Goal: Task Accomplishment & Management: Complete application form

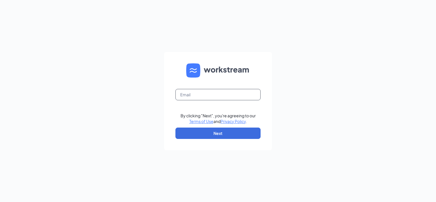
click at [220, 96] on input "text" at bounding box center [218, 94] width 85 height 11
type input "mb@capitalcityace.com"
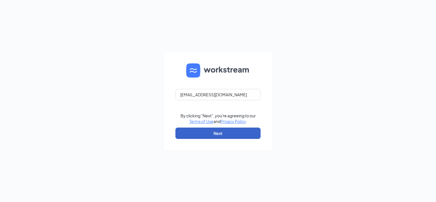
click at [219, 132] on button "Next" at bounding box center [218, 133] width 85 height 11
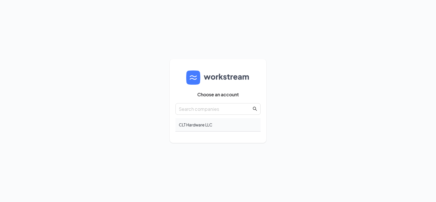
click at [212, 127] on div "CLT Hardware LLC" at bounding box center [218, 124] width 85 height 13
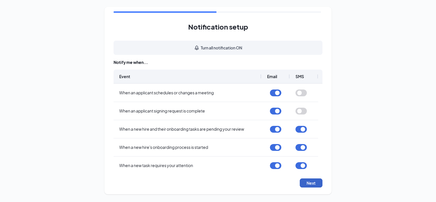
click at [312, 182] on button "Next" at bounding box center [311, 182] width 23 height 9
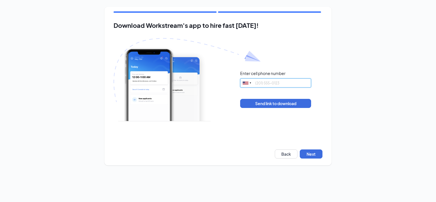
click at [294, 83] on input "tel" at bounding box center [275, 82] width 71 height 9
type input "3342016872"
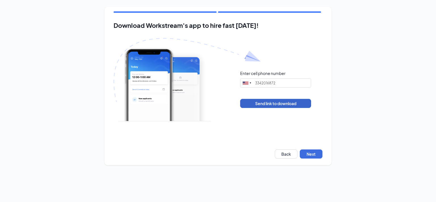
click at [285, 104] on button "Send link to download" at bounding box center [275, 103] width 71 height 9
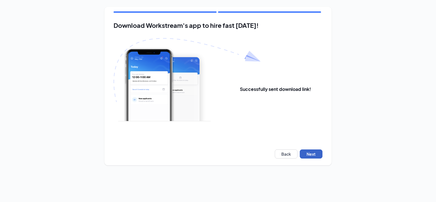
click at [312, 155] on button "Next" at bounding box center [311, 153] width 23 height 9
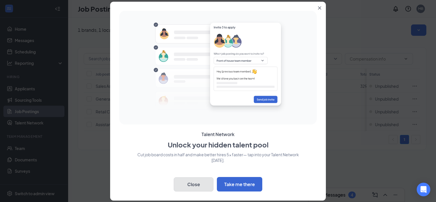
click at [192, 185] on button "Close" at bounding box center [194, 184] width 40 height 14
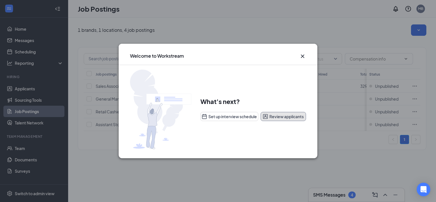
click at [283, 117] on button "Review applicants" at bounding box center [283, 116] width 45 height 9
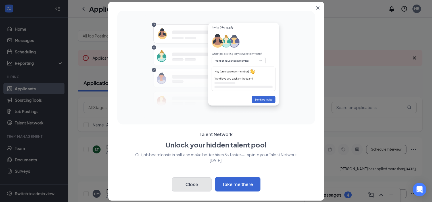
click at [190, 185] on button "Close" at bounding box center [192, 184] width 40 height 14
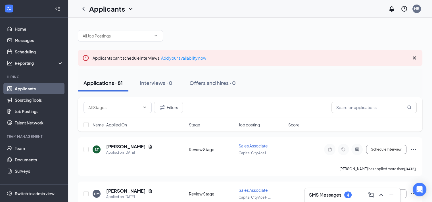
click at [414, 58] on icon "Cross" at bounding box center [414, 57] width 3 height 3
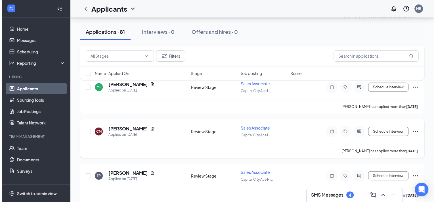
scroll to position [3447, 0]
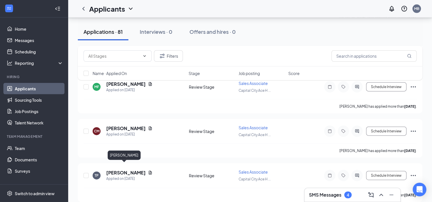
drag, startPoint x: 123, startPoint y: 166, endPoint x: 208, endPoint y: 162, distance: 85.0
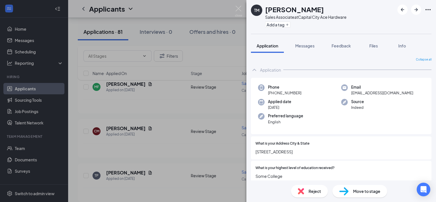
click at [199, 93] on div "TM [PERSON_NAME] Sales Associate at [GEOGRAPHIC_DATA] Ace Hardware Add a tag Ap…" at bounding box center [218, 101] width 436 height 202
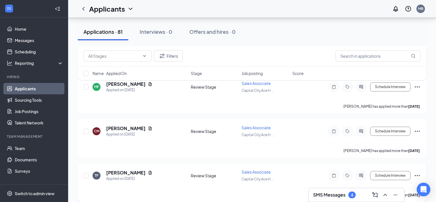
drag, startPoint x: 239, startPoint y: 6, endPoint x: 273, endPoint y: 118, distance: 116.8
click at [239, 7] on div "Applicants MB" at bounding box center [252, 9] width 368 height 18
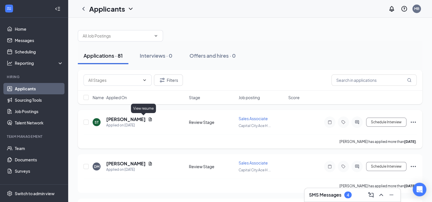
click at [149, 120] on icon "Document" at bounding box center [150, 119] width 3 height 4
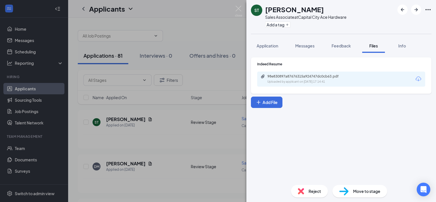
drag, startPoint x: 189, startPoint y: 118, endPoint x: 215, endPoint y: 110, distance: 27.3
click at [188, 118] on div "ST [PERSON_NAME] Sales Associate at [GEOGRAPHIC_DATA] Ace Hardware Add a tag Ap…" at bounding box center [218, 101] width 436 height 202
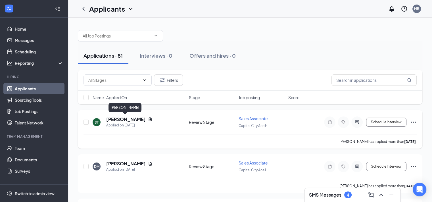
click at [119, 118] on h5 "[PERSON_NAME]" at bounding box center [125, 119] width 39 height 6
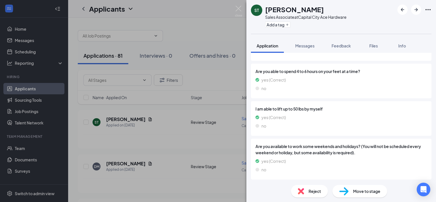
scroll to position [553, 0]
click at [239, 9] on img at bounding box center [238, 11] width 7 height 11
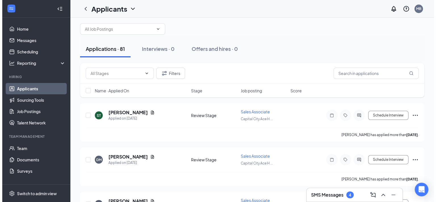
scroll to position [28, 0]
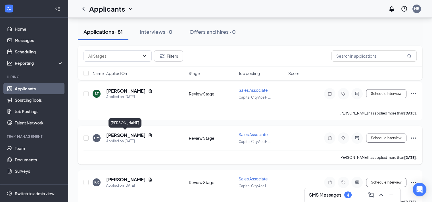
click at [128, 135] on h5 "[PERSON_NAME]" at bounding box center [125, 135] width 39 height 6
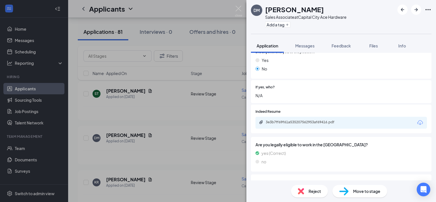
scroll to position [293, 0]
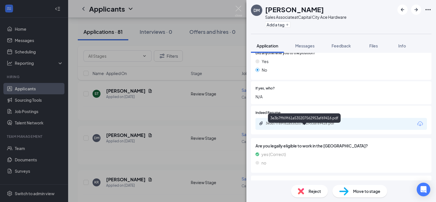
click at [311, 126] on div "3e3b7ff69f61a535207562953af69416.pdf" at bounding box center [306, 123] width 80 height 5
